Goal: Task Accomplishment & Management: Manage account settings

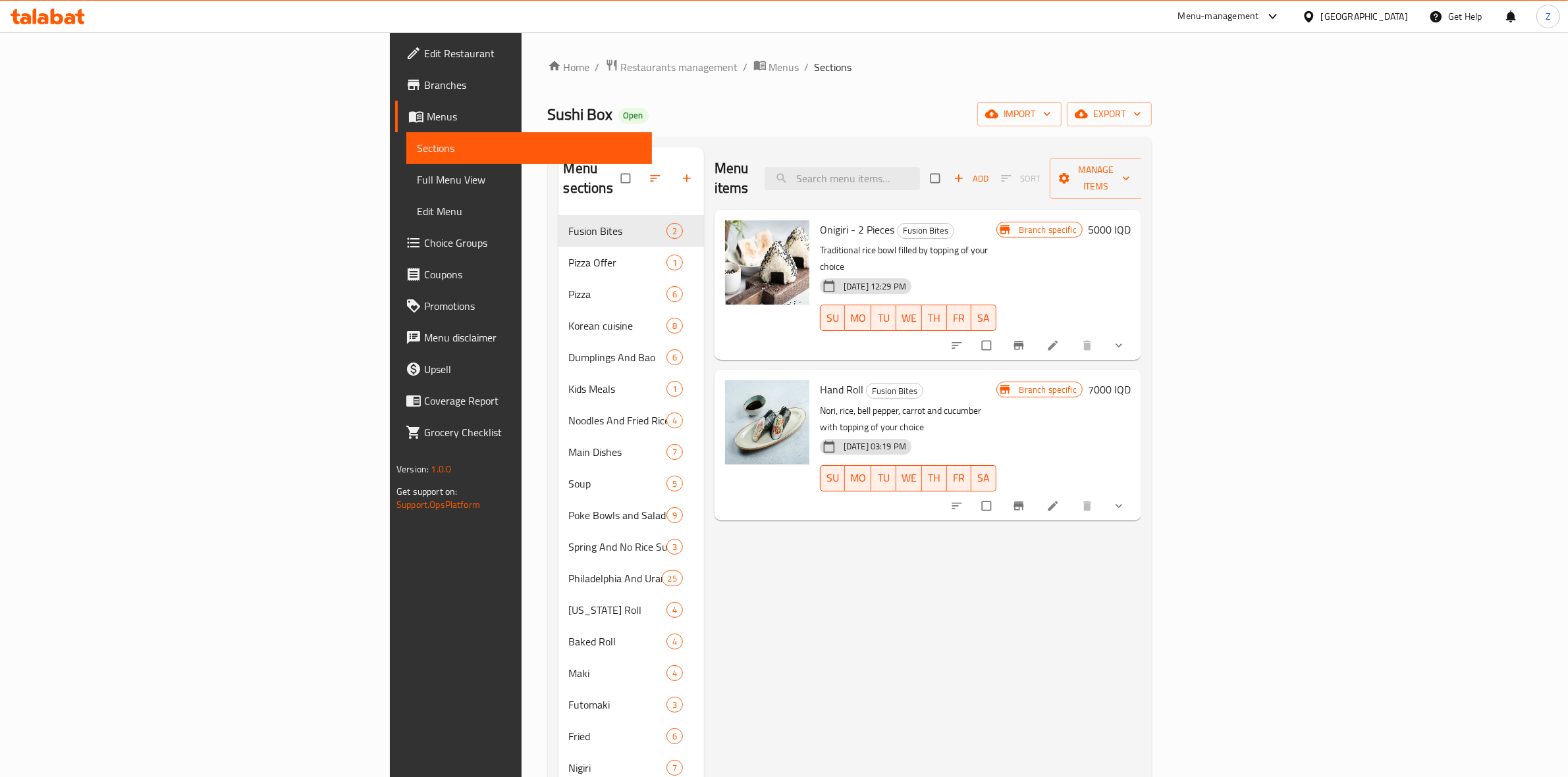
click at [548, 78] on div "Home / Restaurants management / Menus / Sections Sushi Box Open import export M…" at bounding box center [849, 571] width 603 height 1026
click at [620, 66] on span "Restaurants management" at bounding box center [679, 67] width 117 height 16
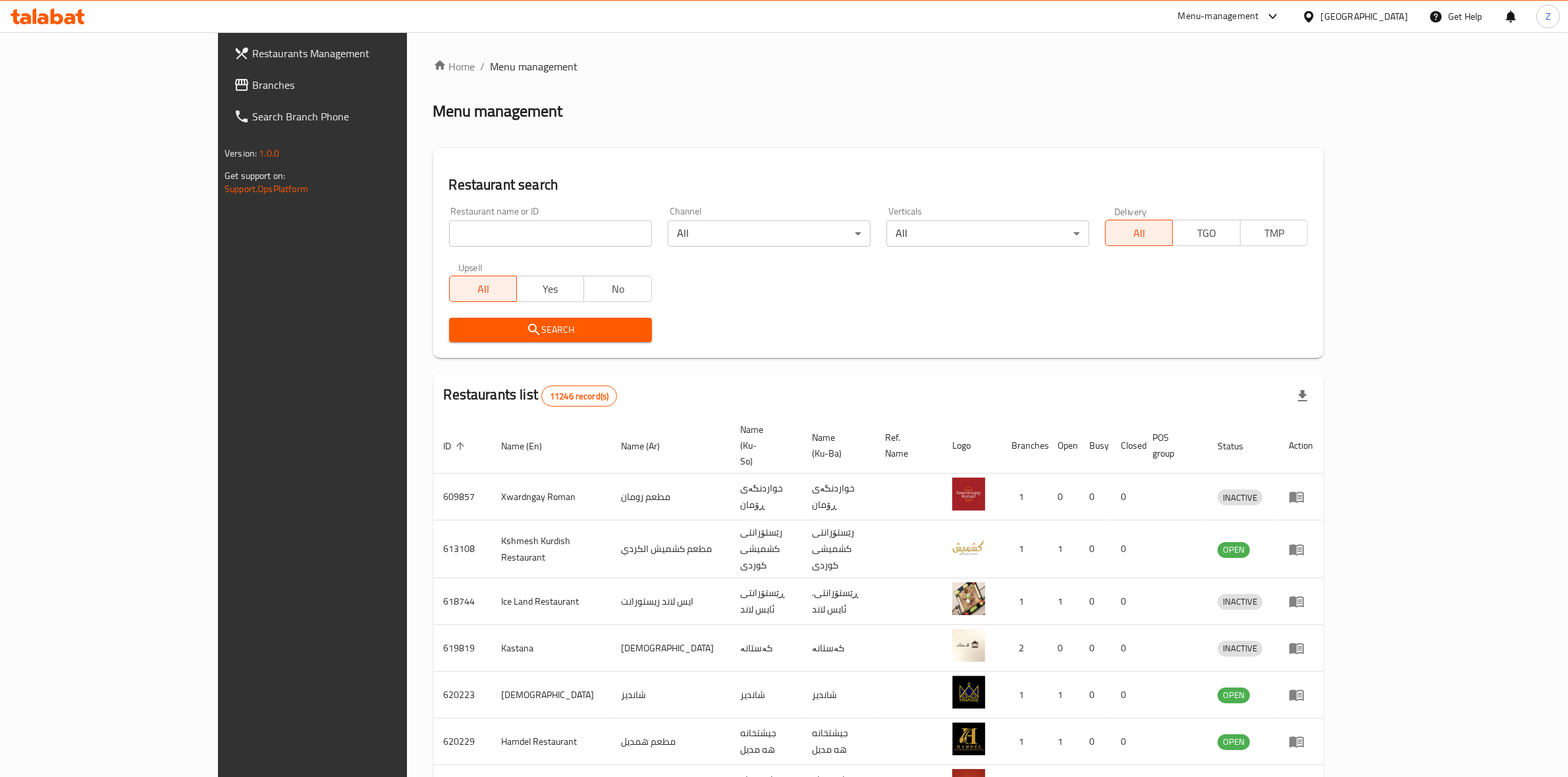
click at [482, 226] on input "search" at bounding box center [550, 233] width 202 height 26
type input "n"
type input "big sliders"
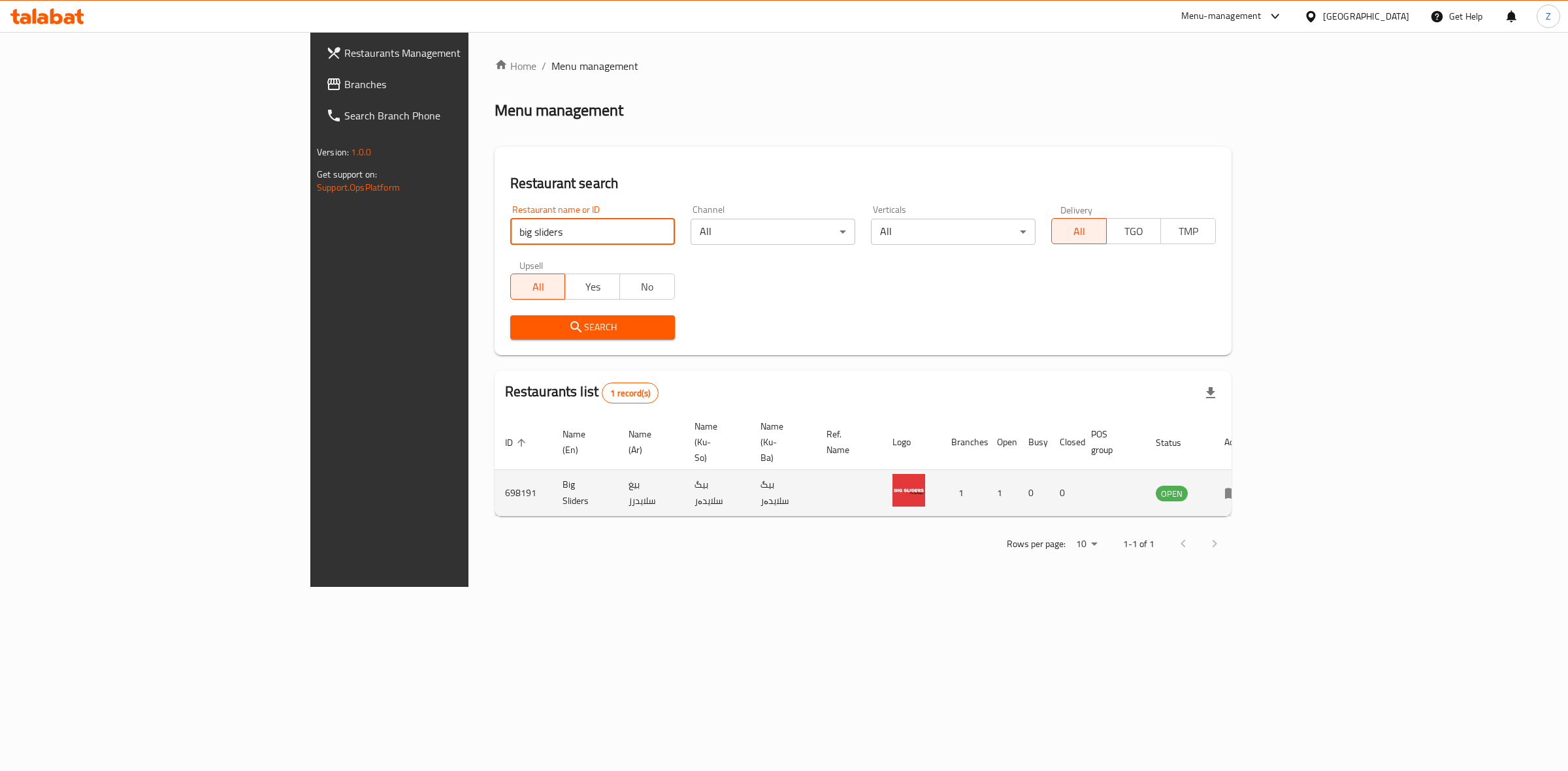
click at [1259, 476] on td "enhanced table" at bounding box center [1236, 492] width 45 height 46
click at [1240, 485] on icon "enhanced table" at bounding box center [1232, 492] width 16 height 16
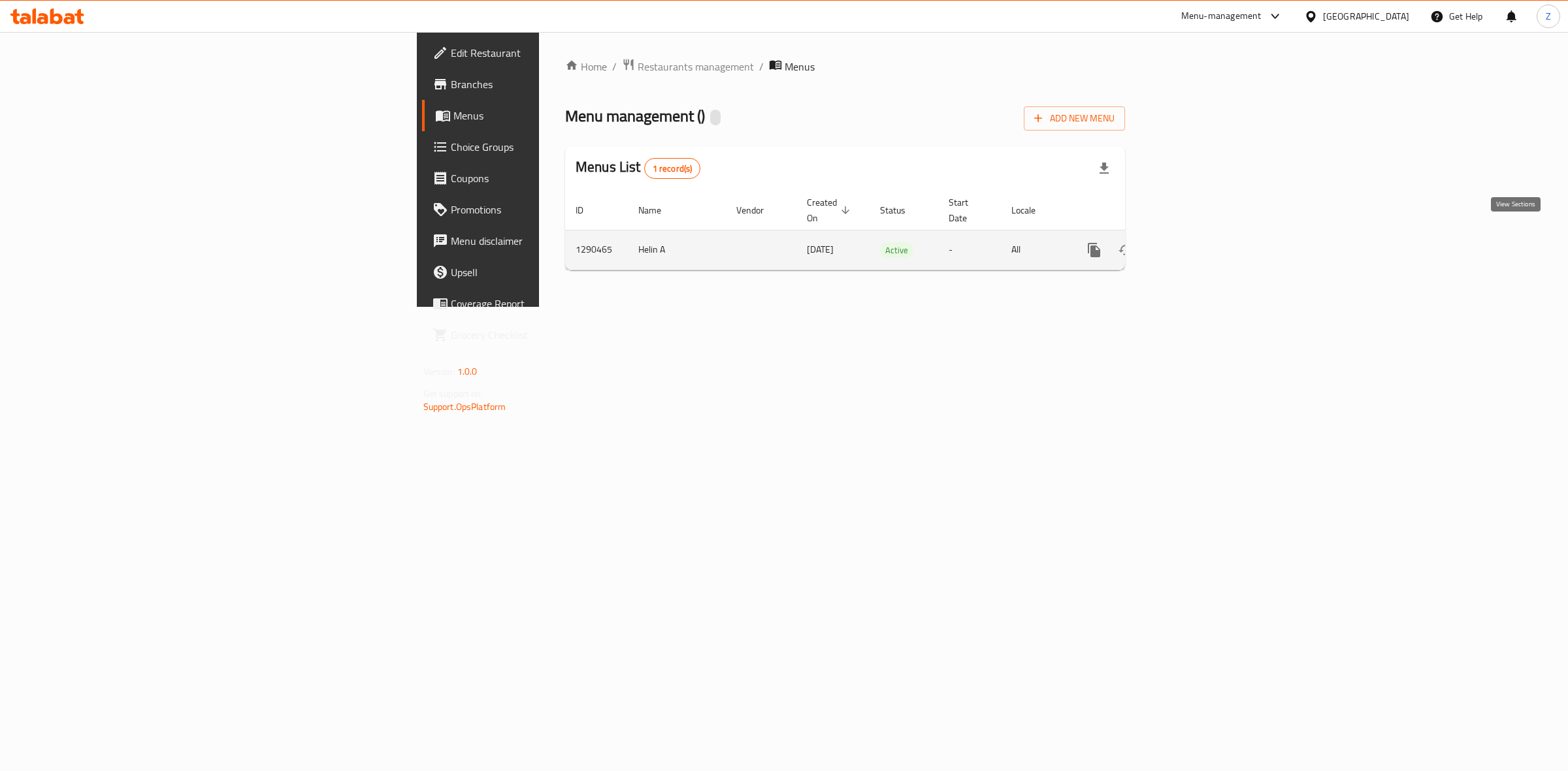
click at [1204, 246] on link "enhanced table" at bounding box center [1188, 249] width 31 height 31
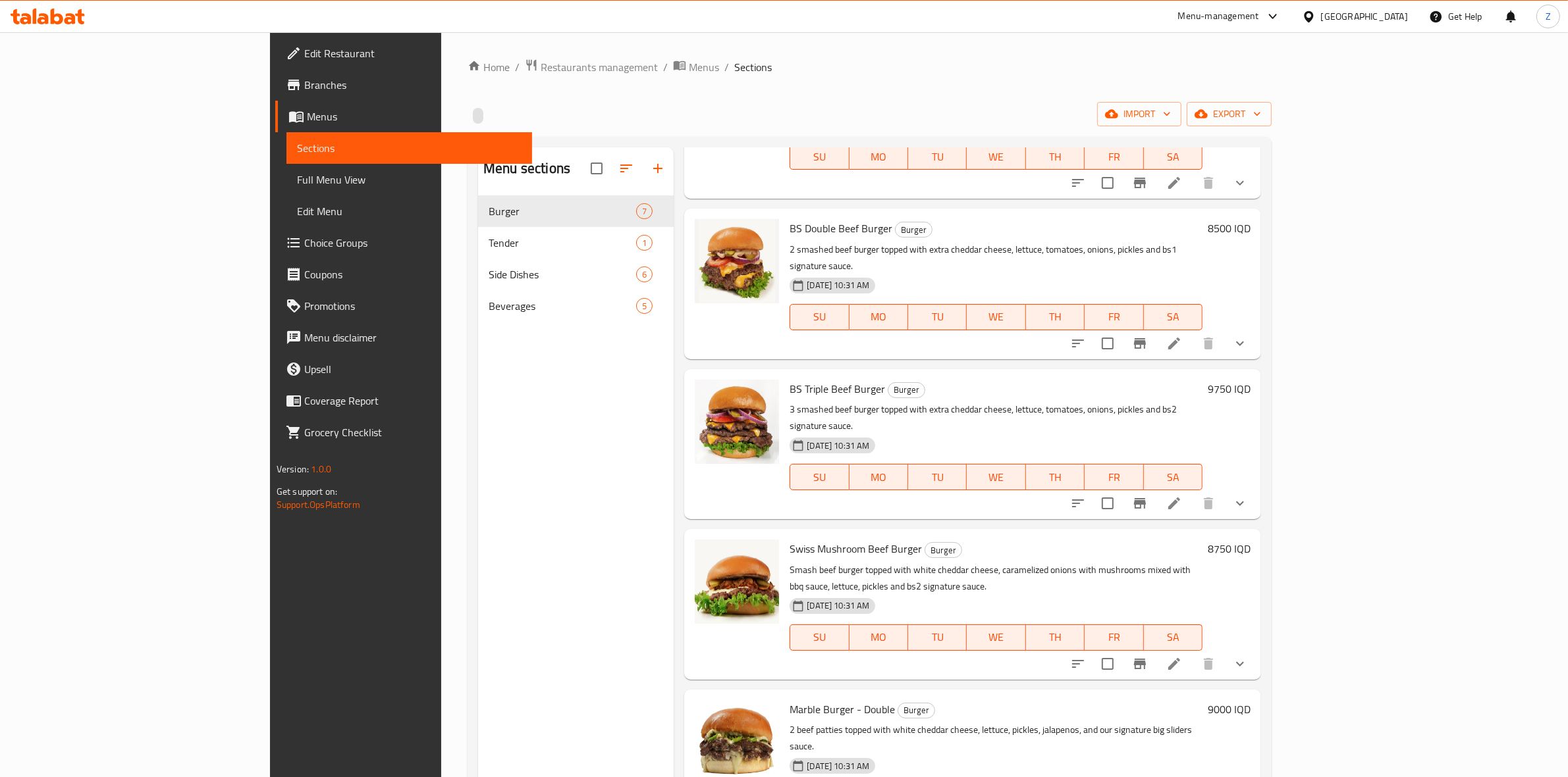
scroll to position [261, 0]
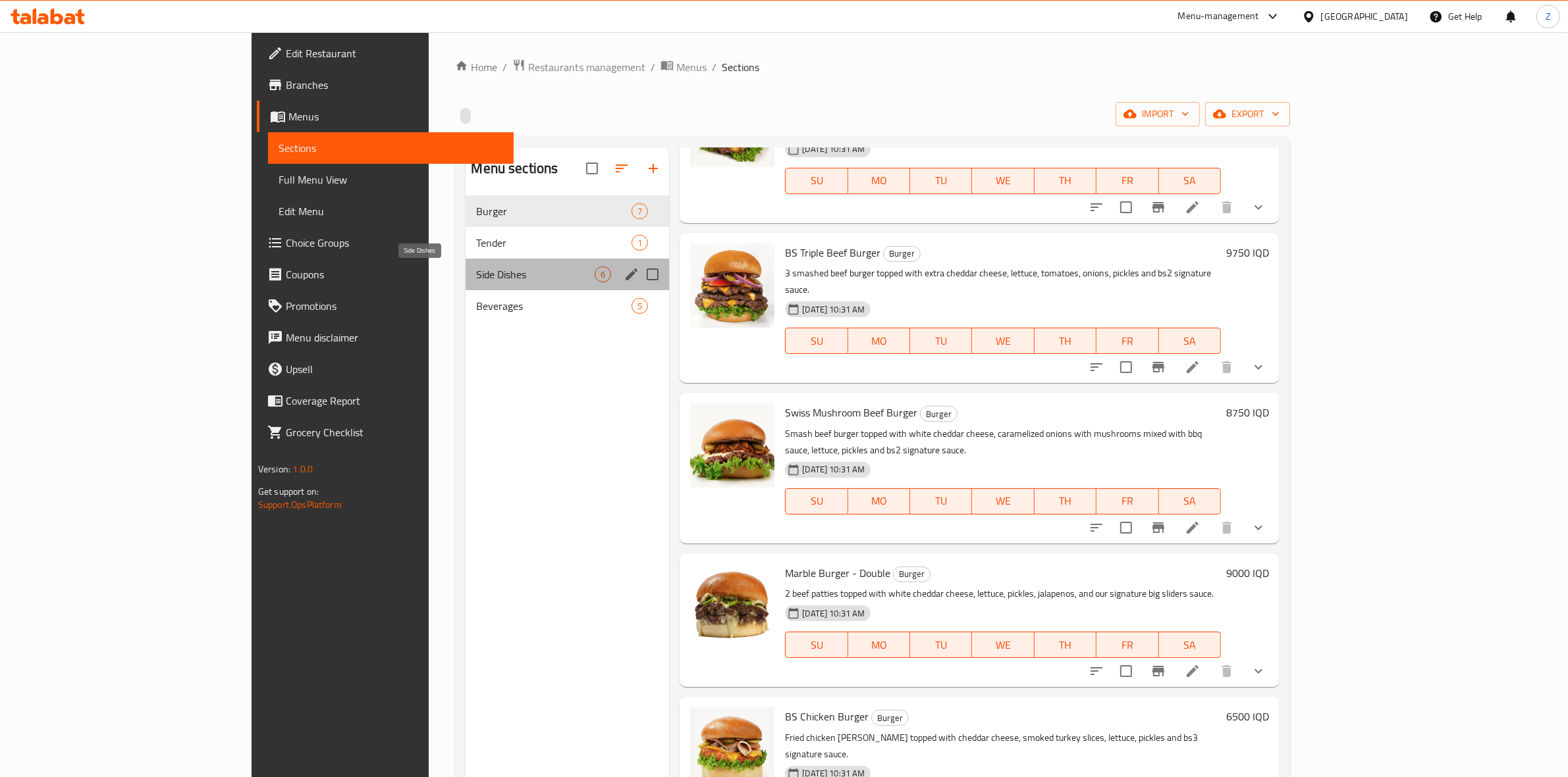
click at [476, 278] on span "Side Dishes" at bounding box center [534, 274] width 118 height 16
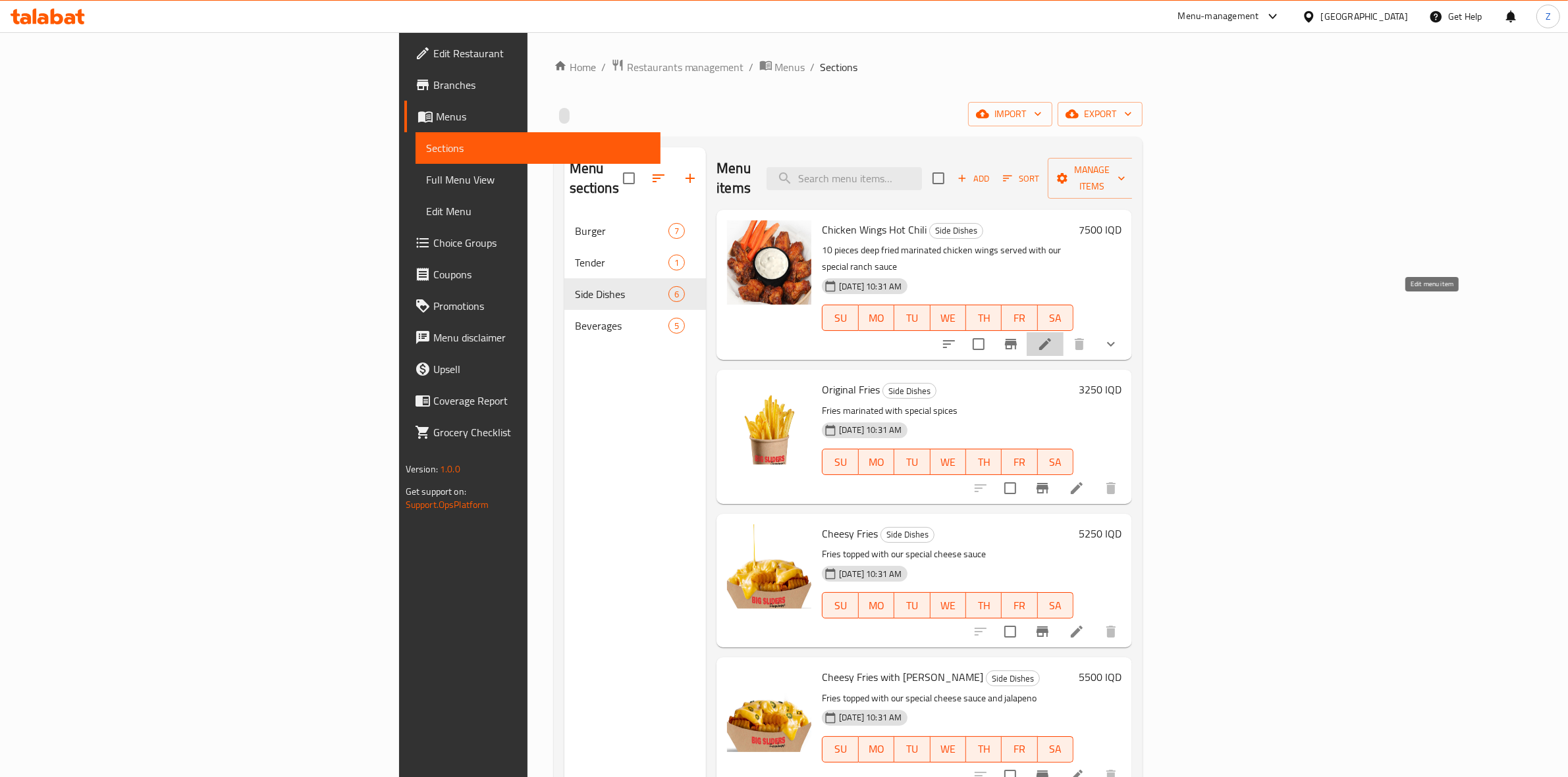
click at [1051, 338] on icon at bounding box center [1045, 344] width 12 height 12
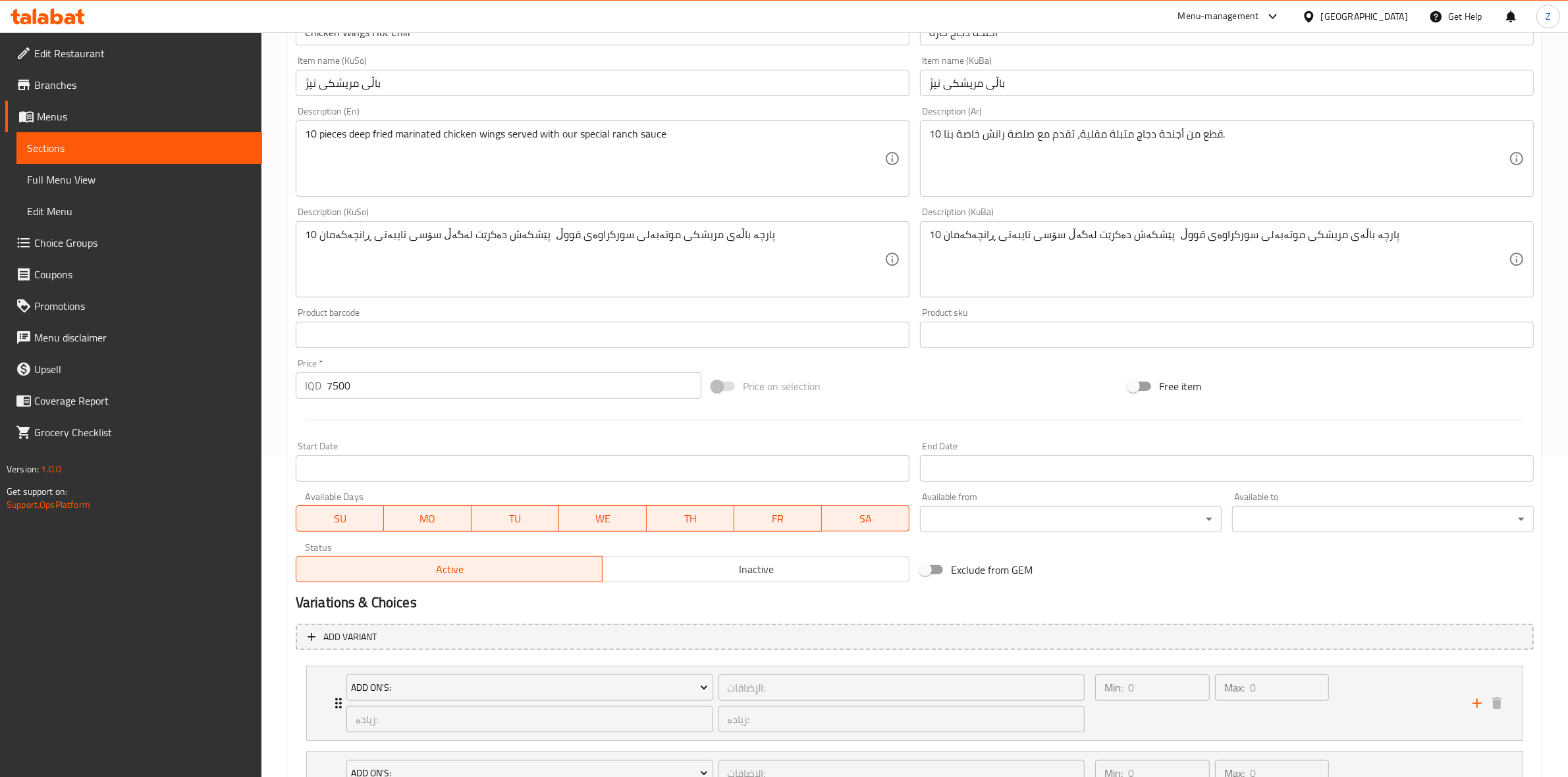
scroll to position [462, 0]
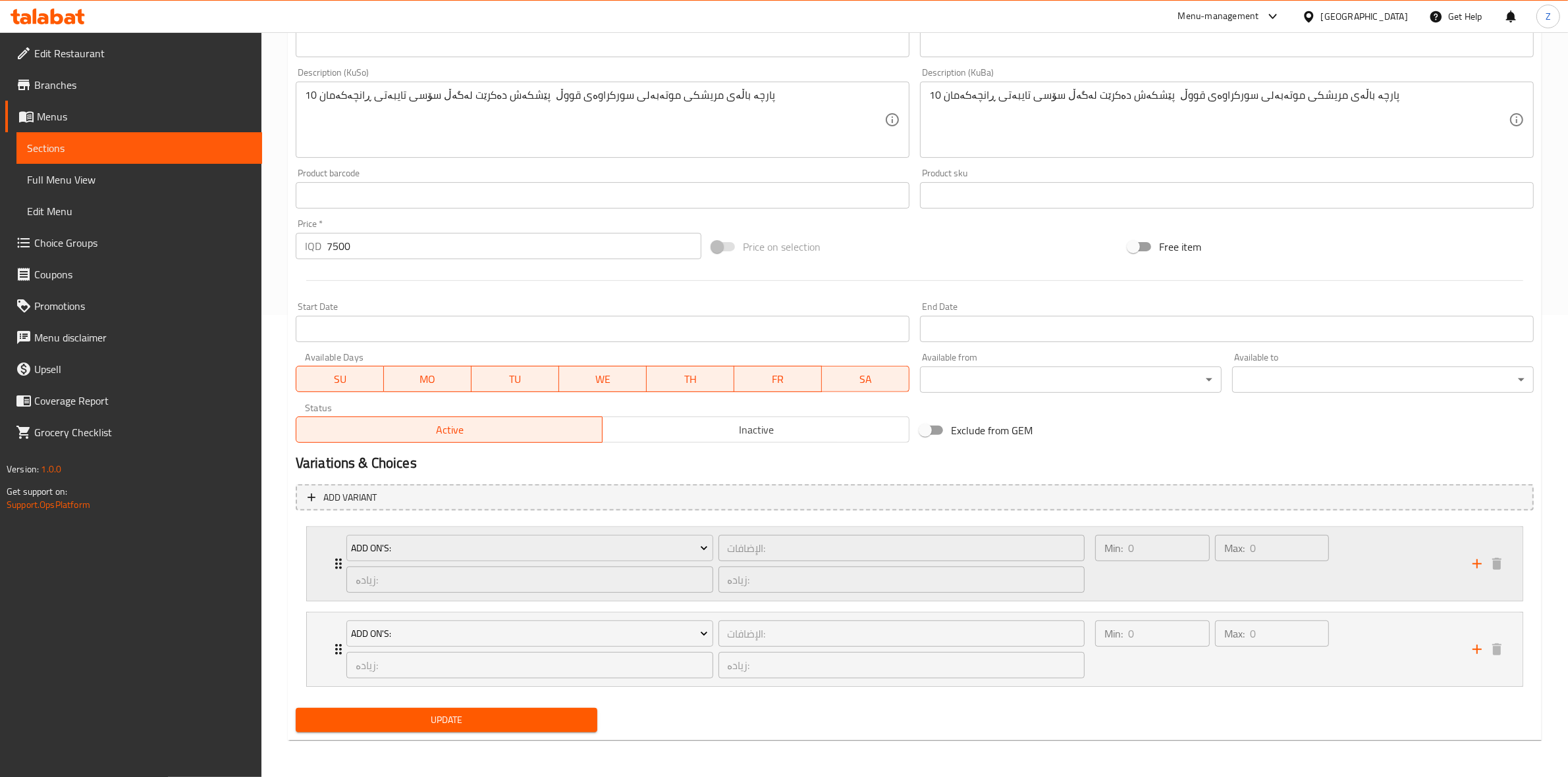
click at [1183, 596] on div "Min: 0 ​ Max: 0 ​" at bounding box center [1211, 563] width 244 height 68
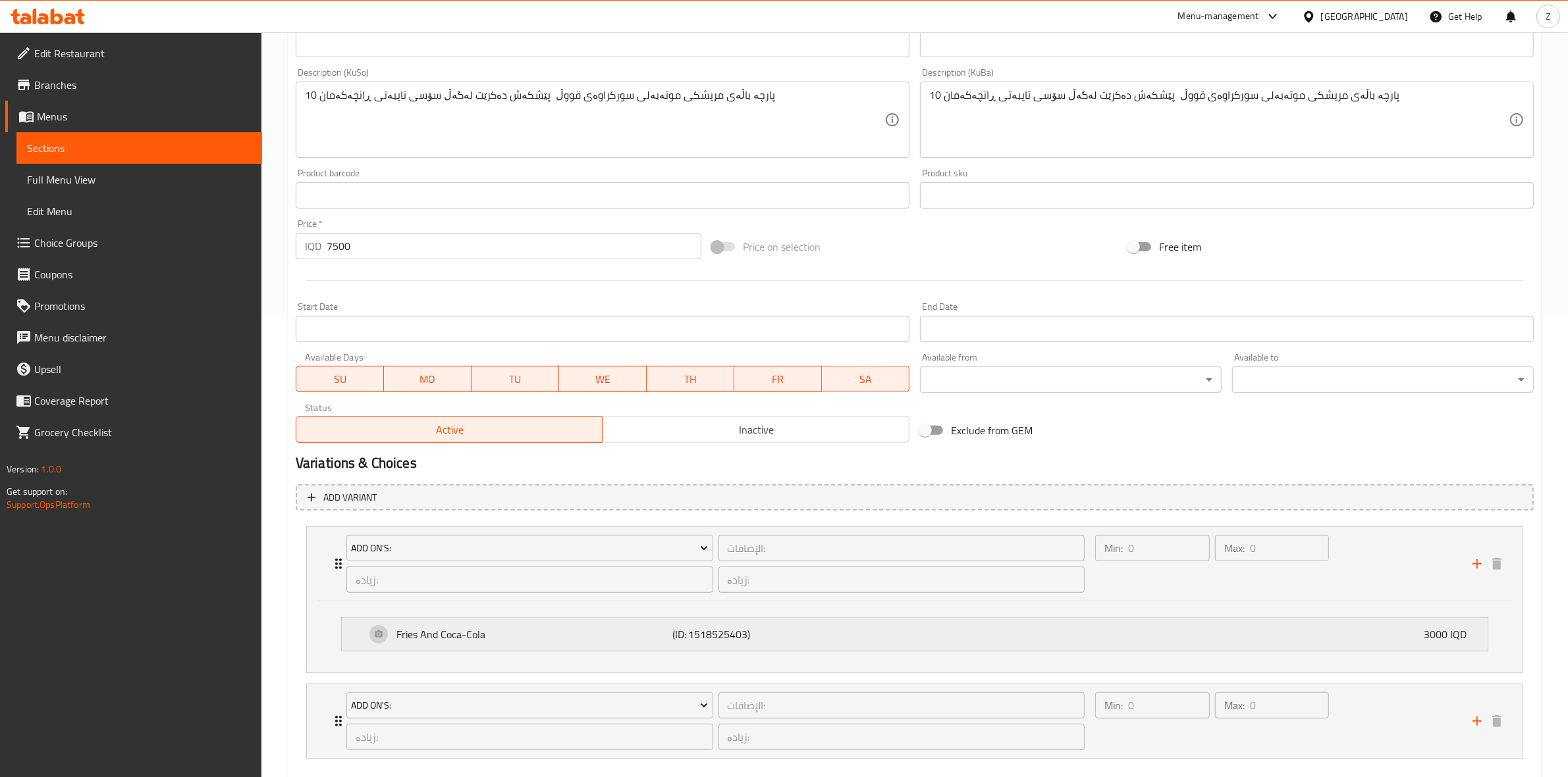
click at [764, 643] on div "Fries And Coca-Cola (ID: 1518525403) 3000 IQD" at bounding box center [918, 634] width 1106 height 33
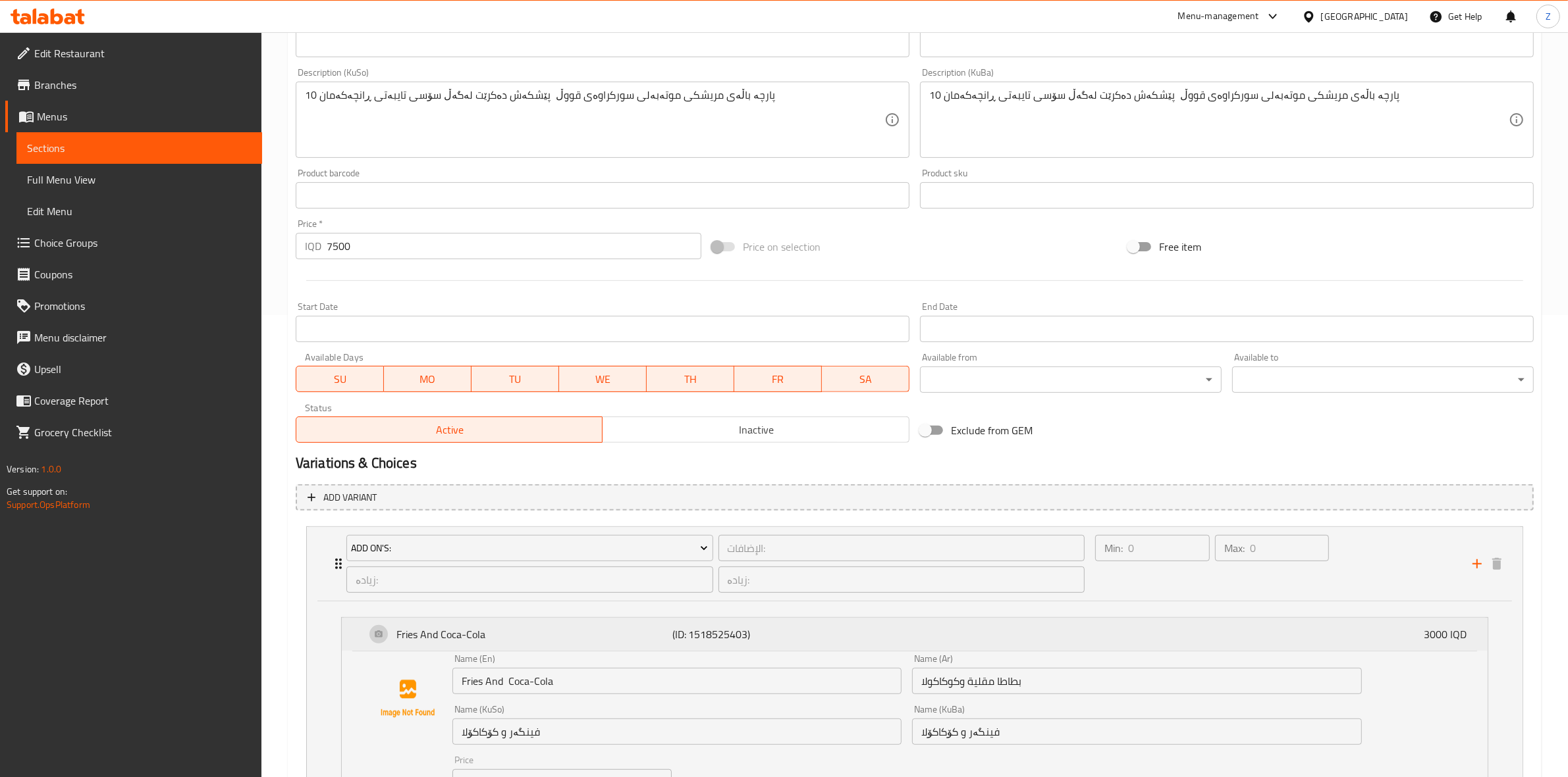
scroll to position [722, 0]
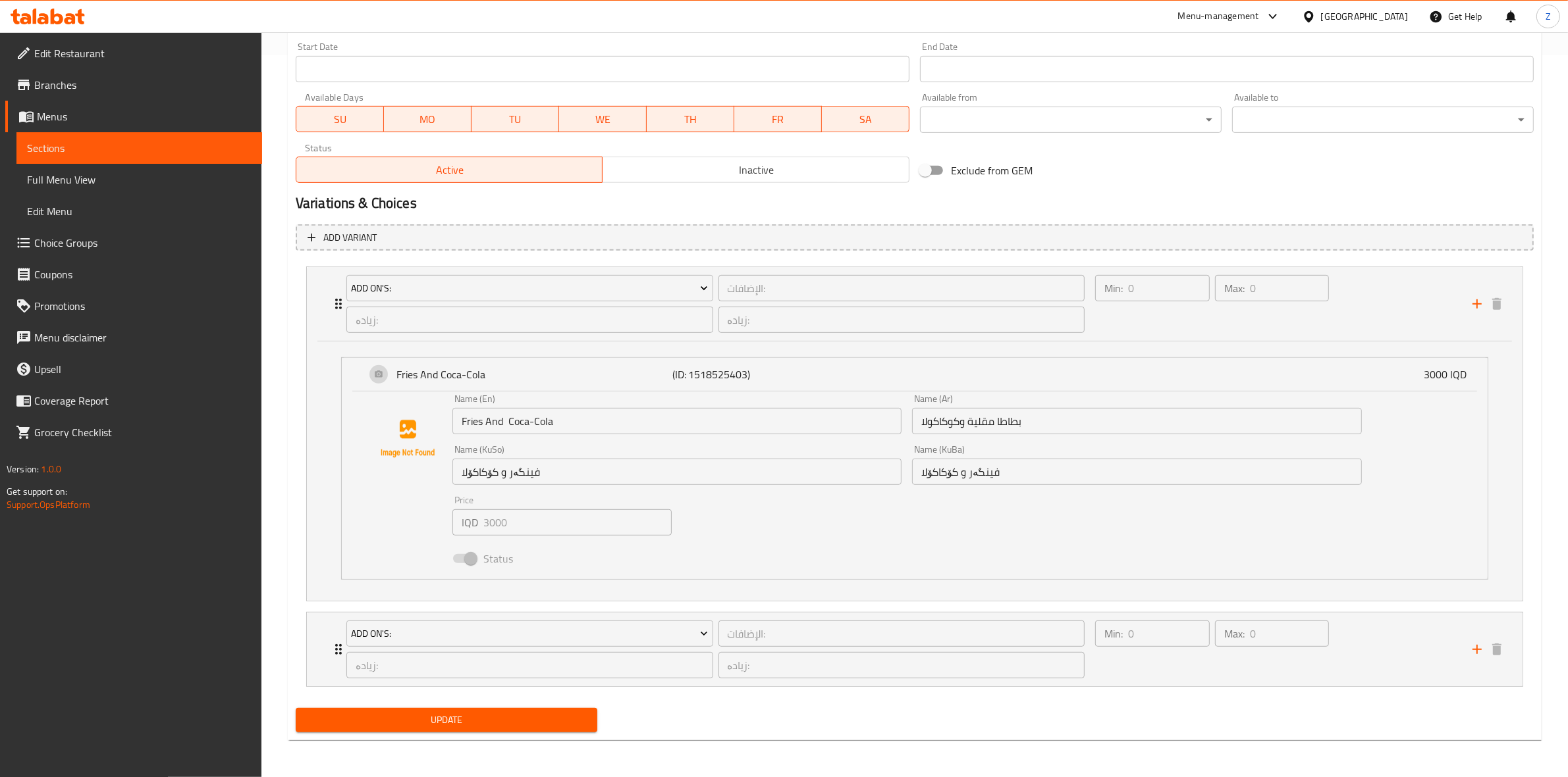
click at [1179, 705] on div "Update" at bounding box center [915, 720] width 1248 height 35
click at [1170, 696] on nav "Add On's: الإضافات: ​ زیادە: ​ زیادە: ​ Min: 0 ​ Max: 0 ​ Fries And Coca-Cola (…" at bounding box center [915, 476] width 1238 height 441
click at [1128, 686] on div "Add On's: الإضافات: ​ زیادە: ​ زیادە: ​ Min: 0 ​ Max: 0 ​ Extra Ranch Sauce (ID…" at bounding box center [915, 648] width 1217 height 75
click at [1127, 683] on div "Min: 0 ​ Max: 0 ​" at bounding box center [1211, 649] width 244 height 68
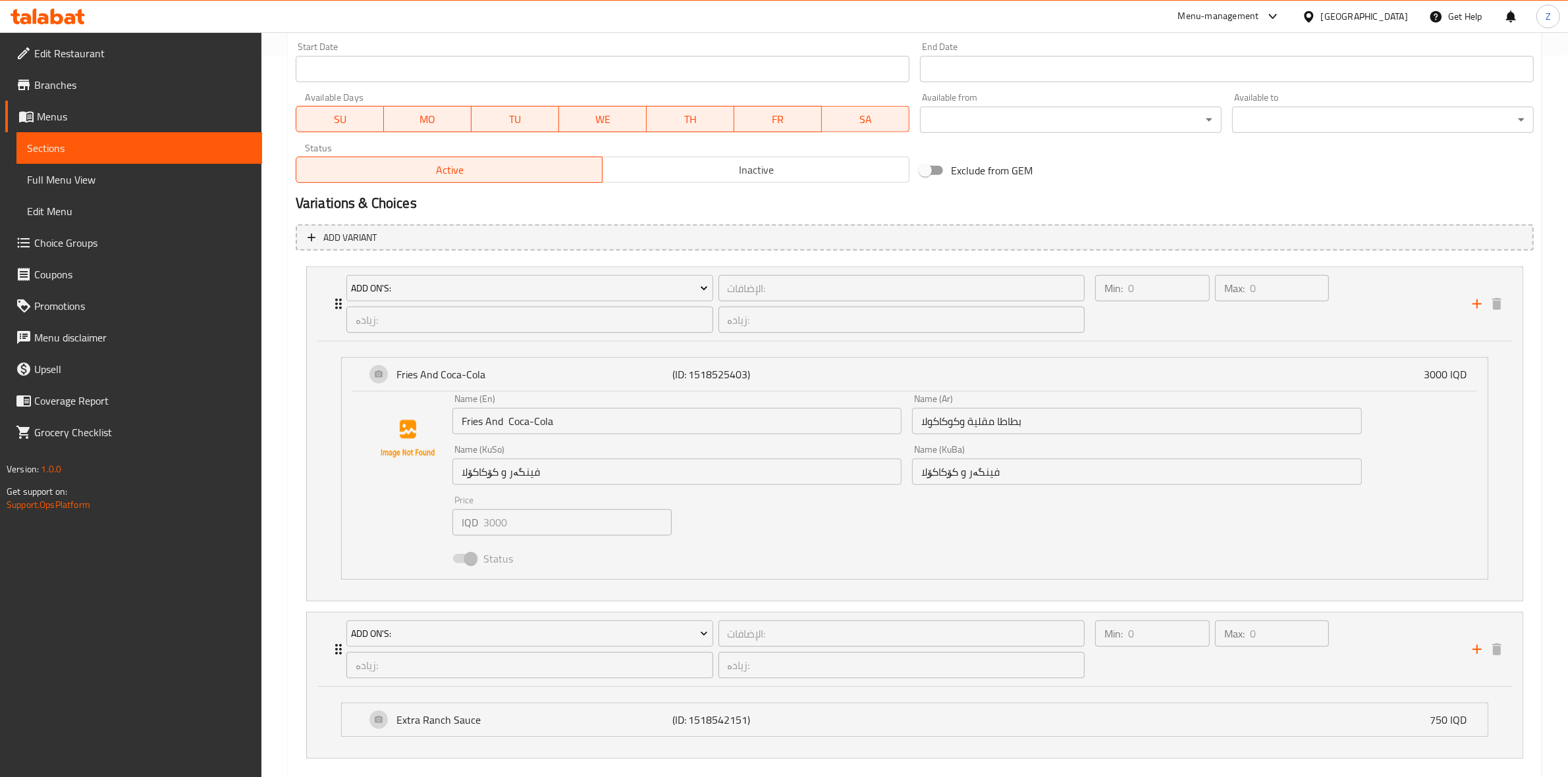
scroll to position [794, 0]
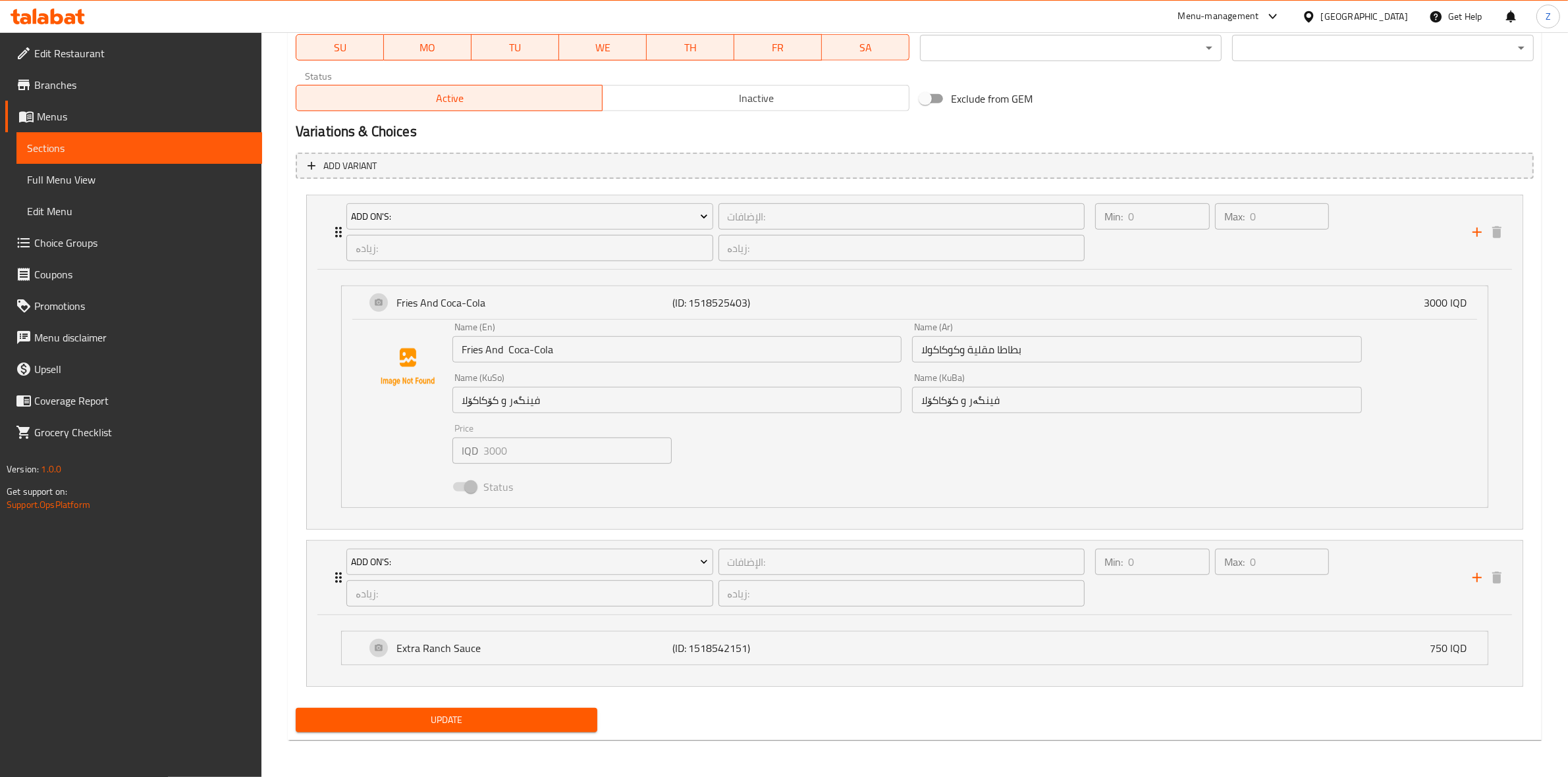
click at [143, 148] on span "Sections" at bounding box center [139, 147] width 224 height 16
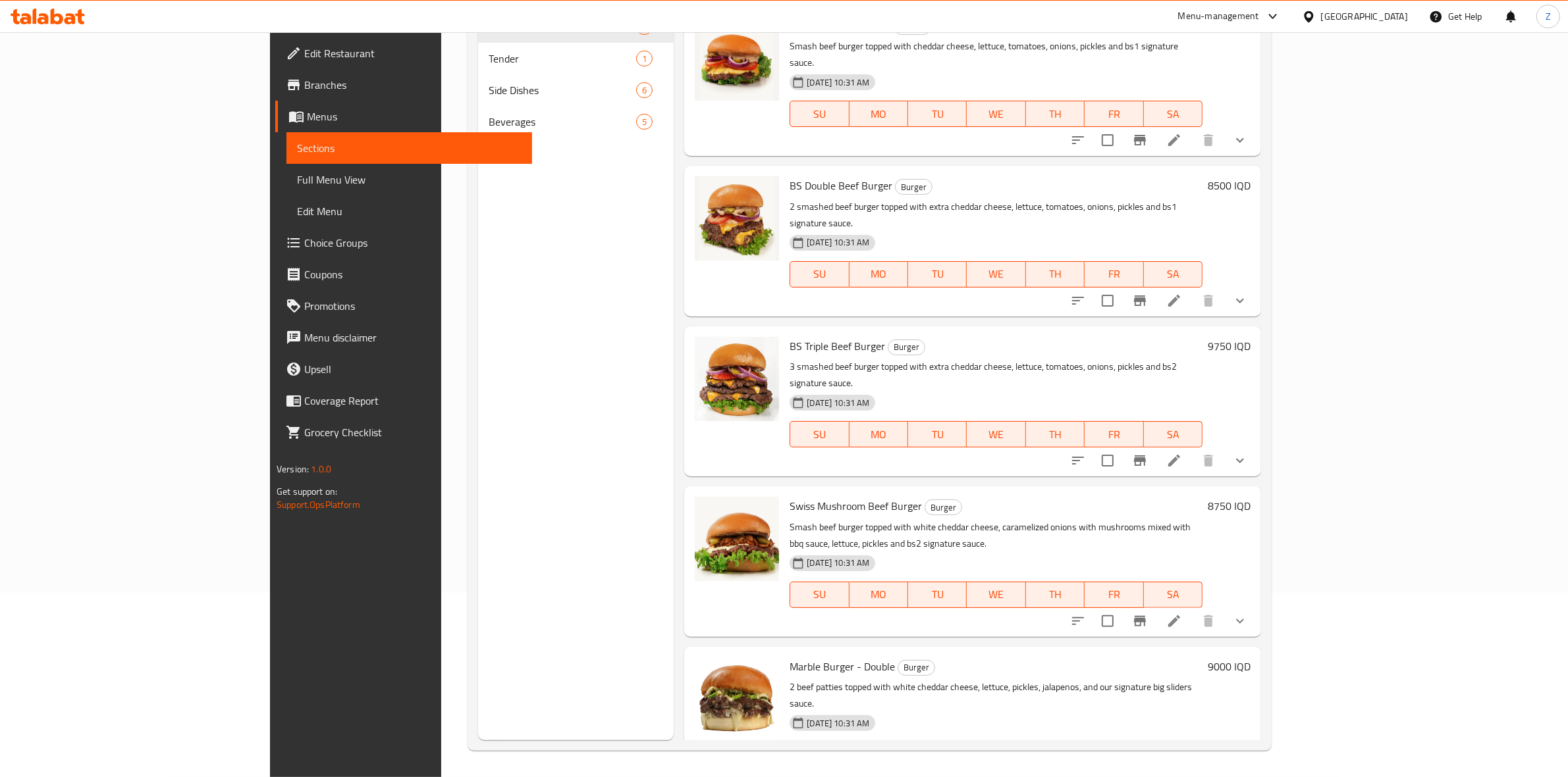
scroll to position [185, 0]
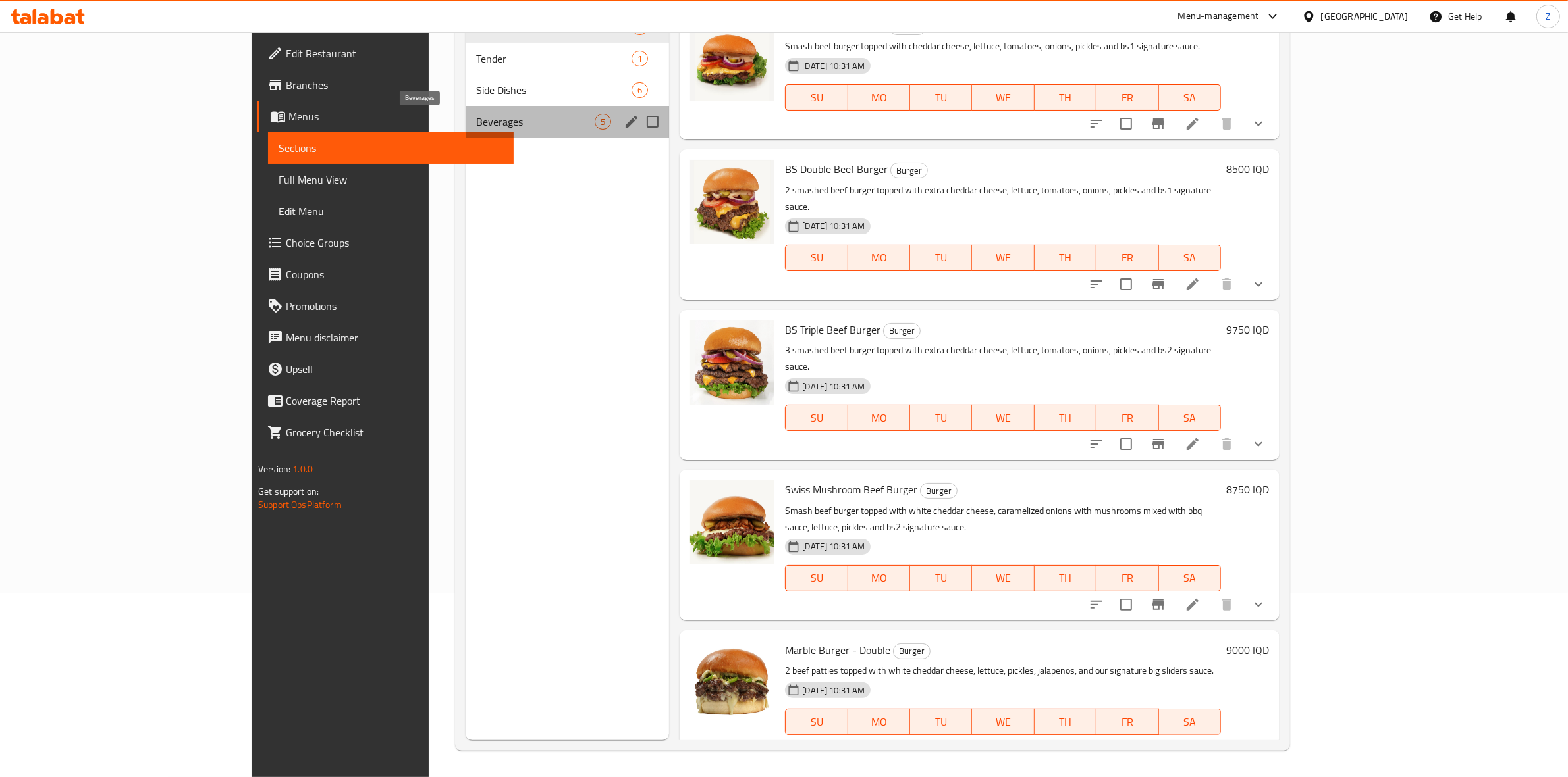
click at [476, 120] on span "Beverages" at bounding box center [534, 121] width 118 height 16
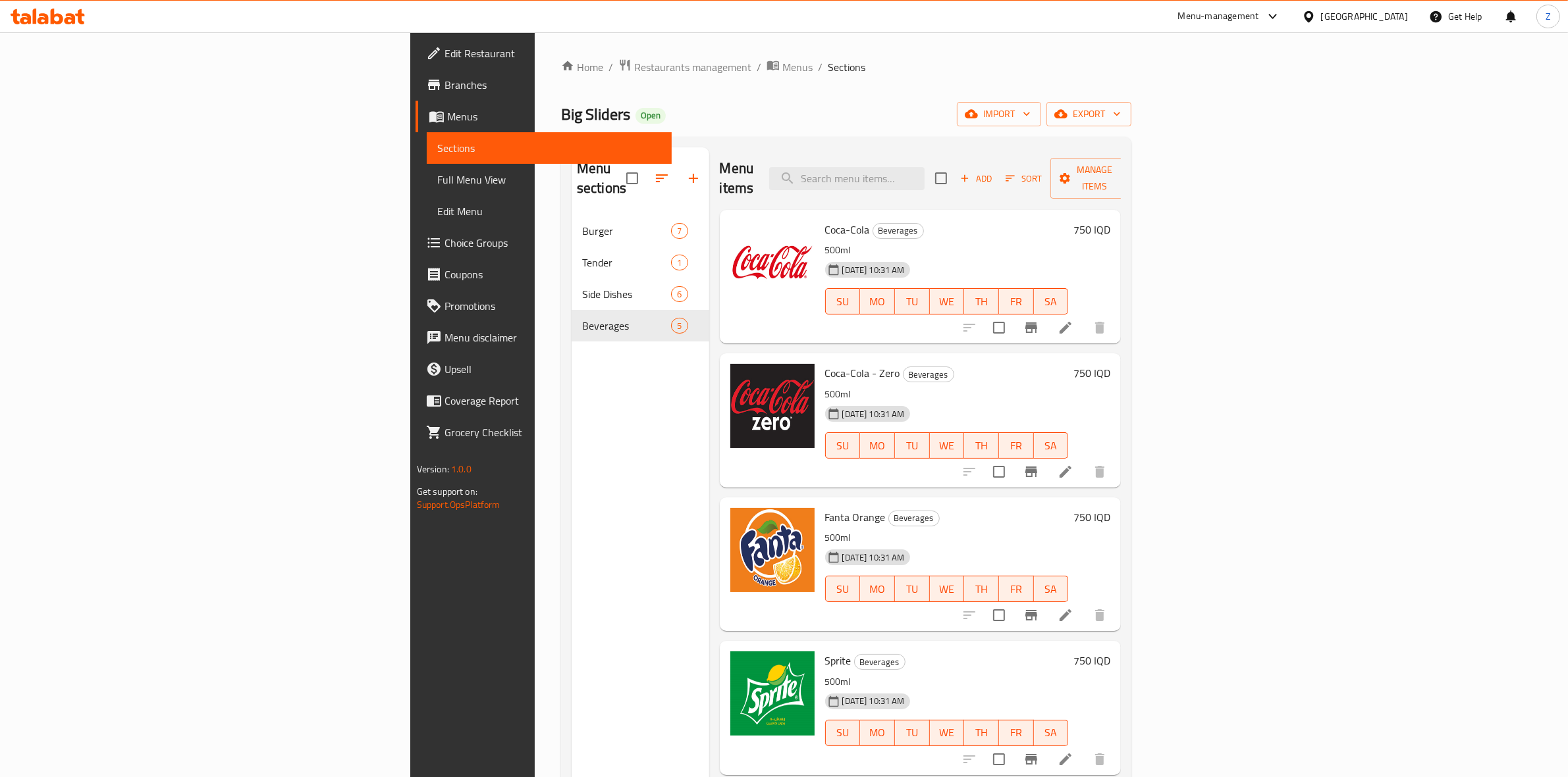
click at [1084, 316] on li at bounding box center [1065, 327] width 37 height 24
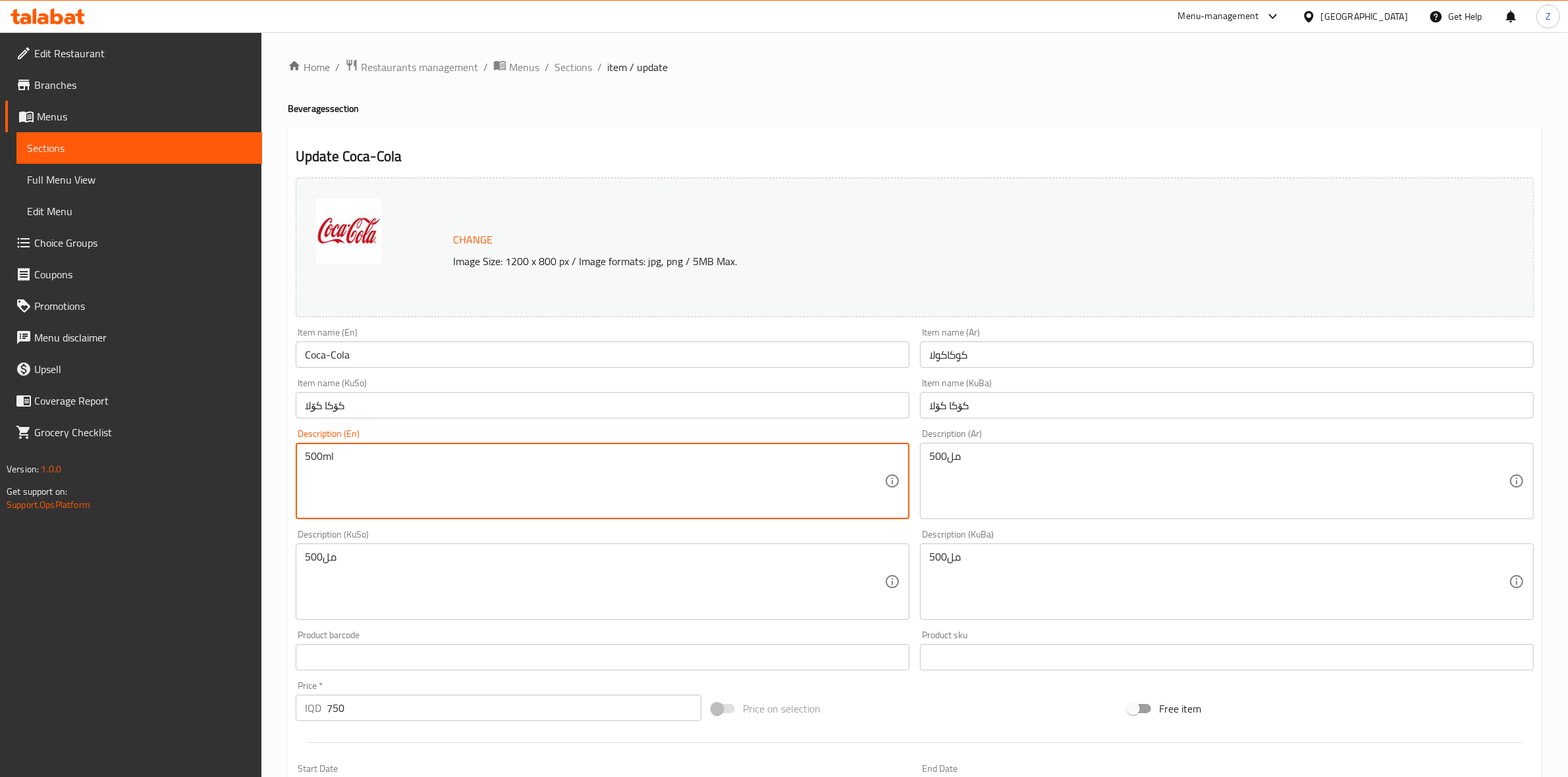
drag, startPoint x: 322, startPoint y: 451, endPoint x: 298, endPoint y: 455, distance: 24.3
type textarea "250ml"
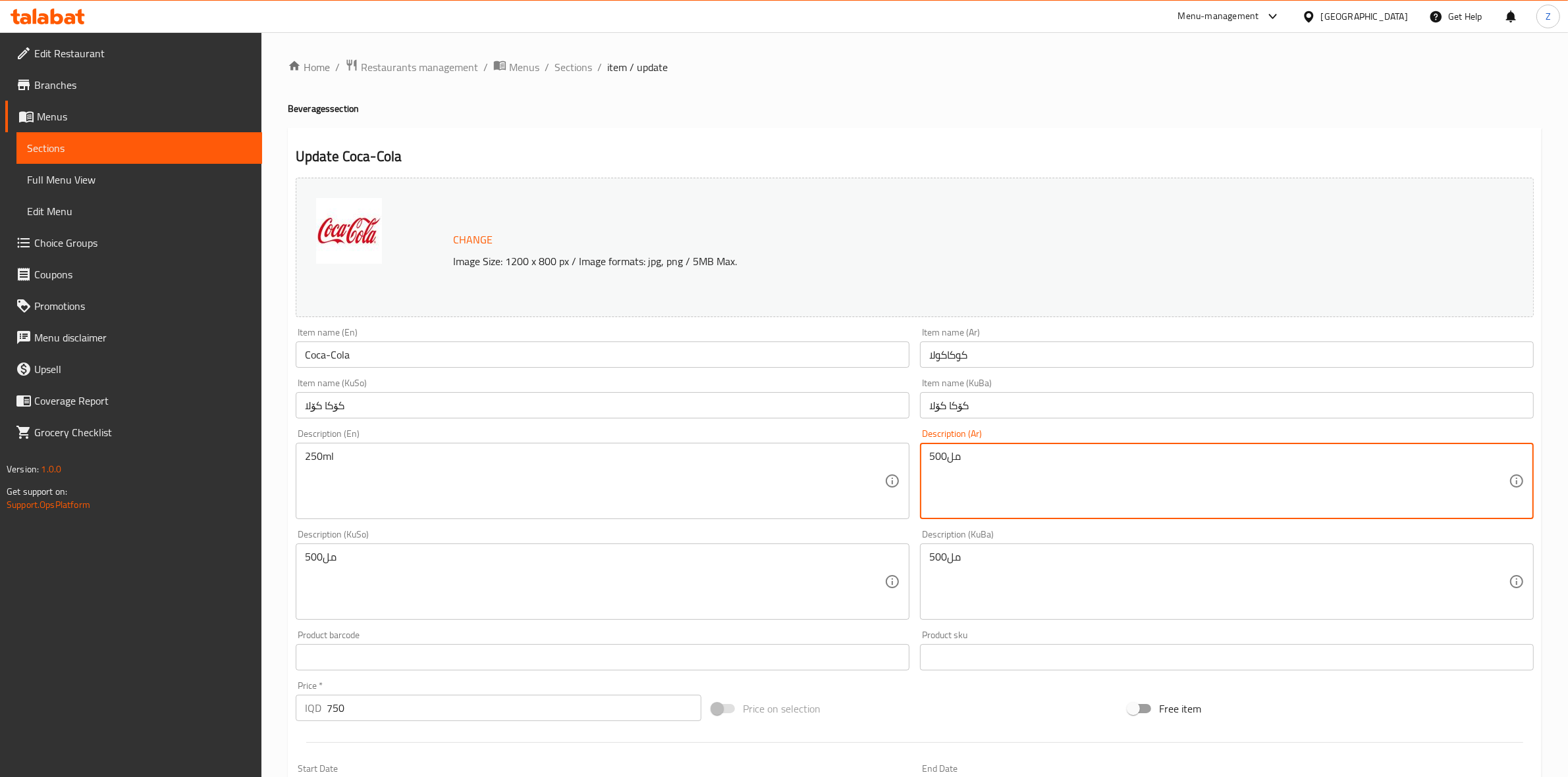
drag, startPoint x: 931, startPoint y: 461, endPoint x: 917, endPoint y: 461, distance: 14.0
click at [991, 136] on div "Update Coca-Cola Change Image Size: 1200 x 800 px / Image formats: jpg, png / 5…" at bounding box center [915, 596] width 1254 height 937
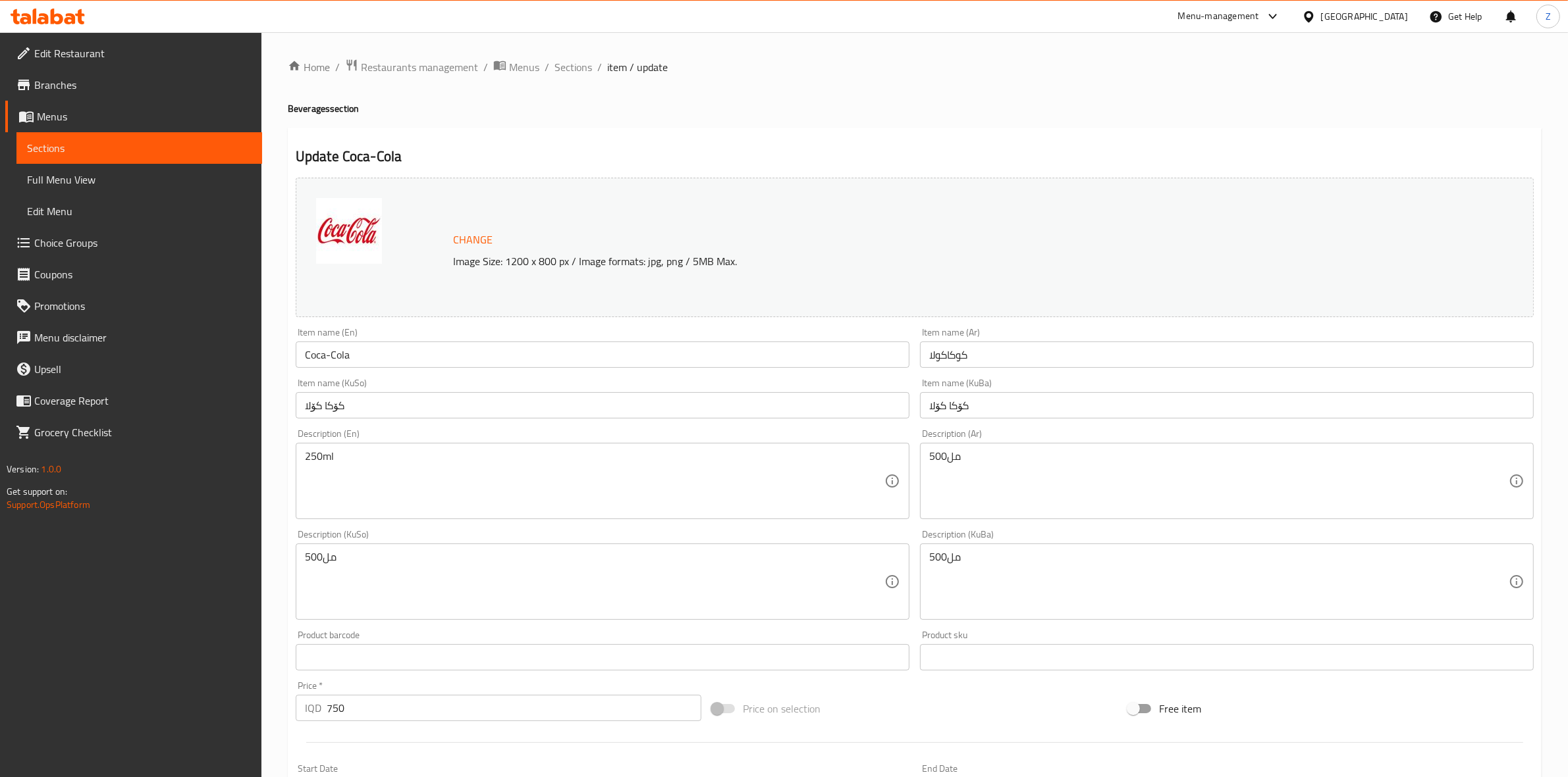
click at [152, 143] on span "Sections" at bounding box center [139, 147] width 224 height 16
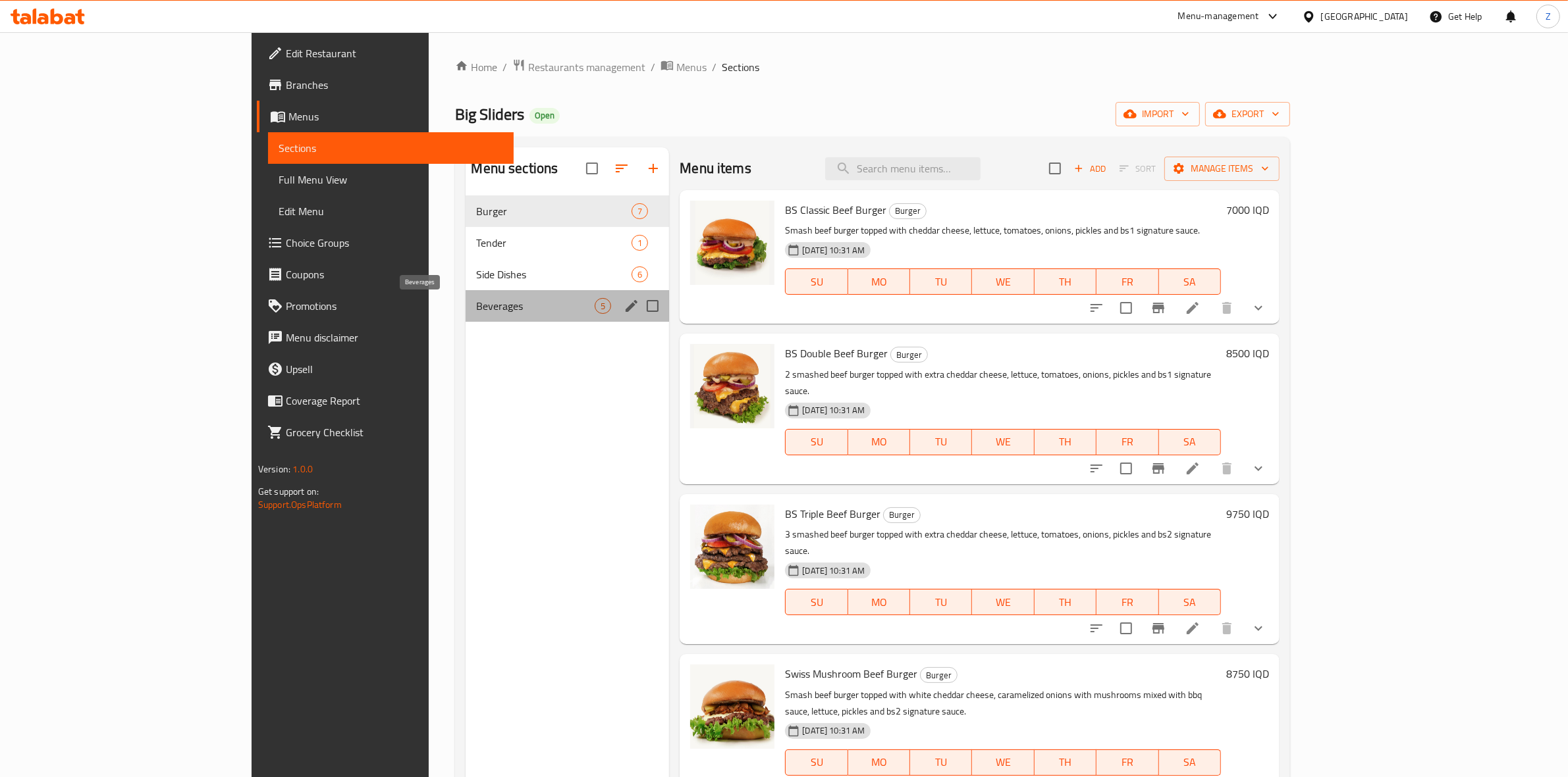
click at [476, 300] on span "Beverages" at bounding box center [534, 305] width 118 height 16
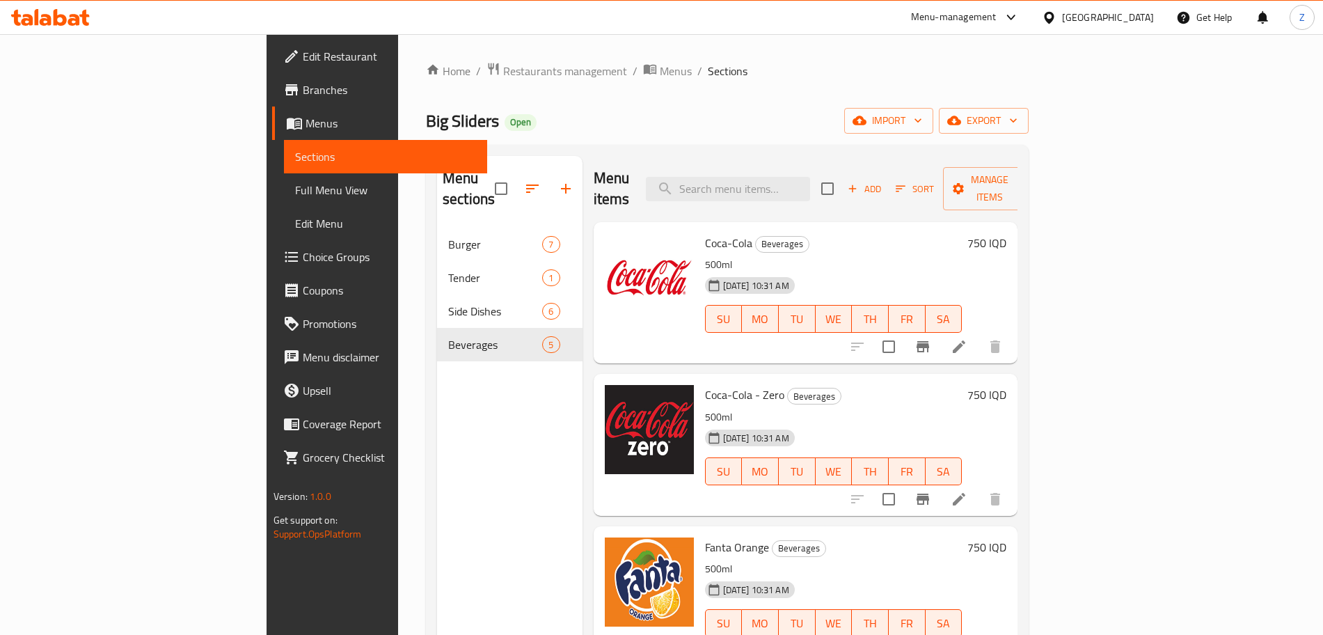
click at [997, 17] on div "Menu-management" at bounding box center [954, 17] width 86 height 17
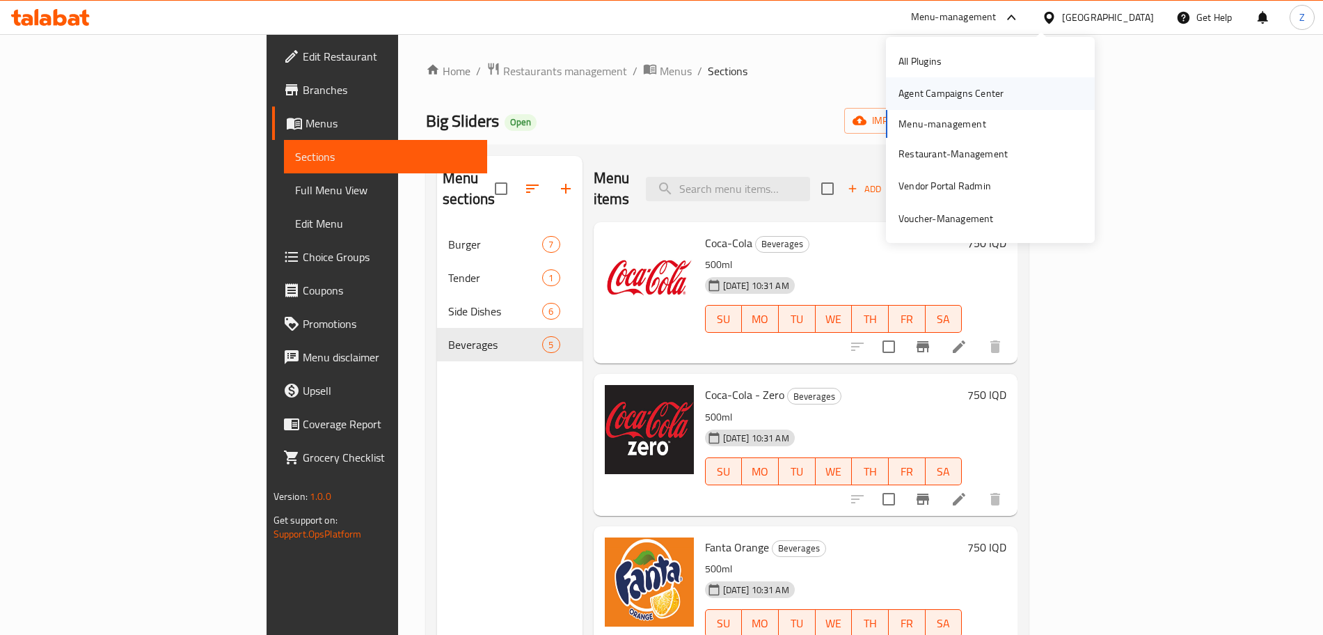
click at [958, 96] on div "Agent Campaigns Center" at bounding box center [951, 93] width 105 height 15
